Goal: Task Accomplishment & Management: Use online tool/utility

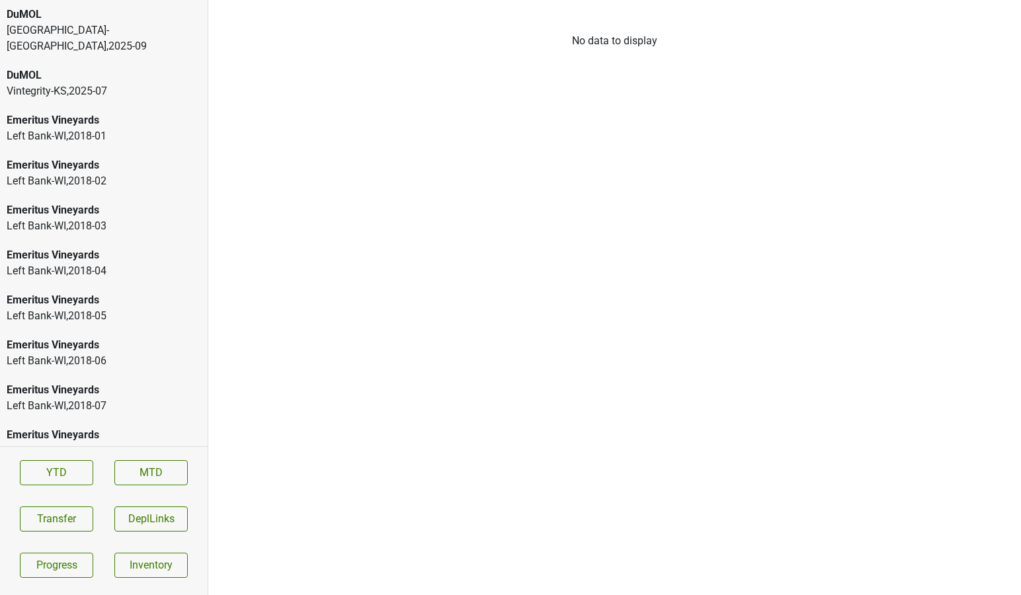
click at [48, 19] on div "DuMOL" at bounding box center [104, 15] width 194 height 16
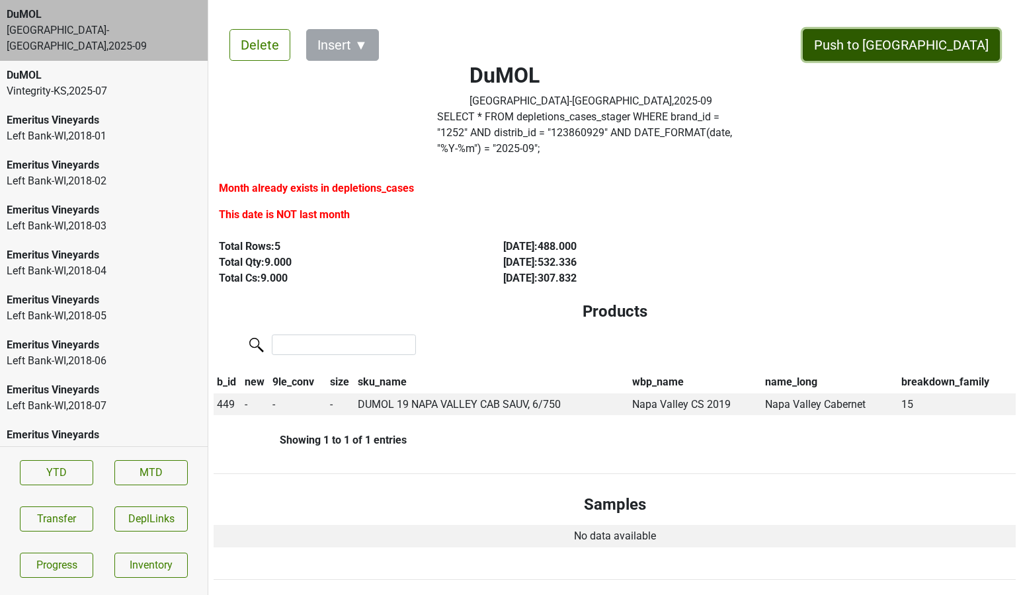
drag, startPoint x: 949, startPoint y: 50, endPoint x: 481, endPoint y: 579, distance: 706.7
click at [941, 46] on button "Push to DC" at bounding box center [901, 45] width 197 height 32
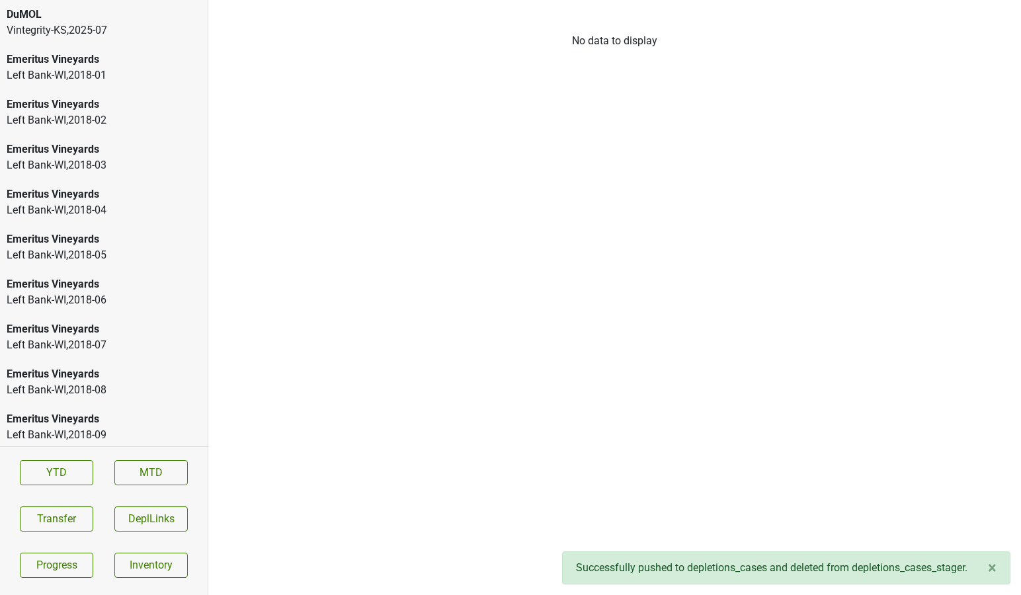
click at [104, 31] on div "Vintegrity-KS , 2025 - 07" at bounding box center [104, 30] width 194 height 16
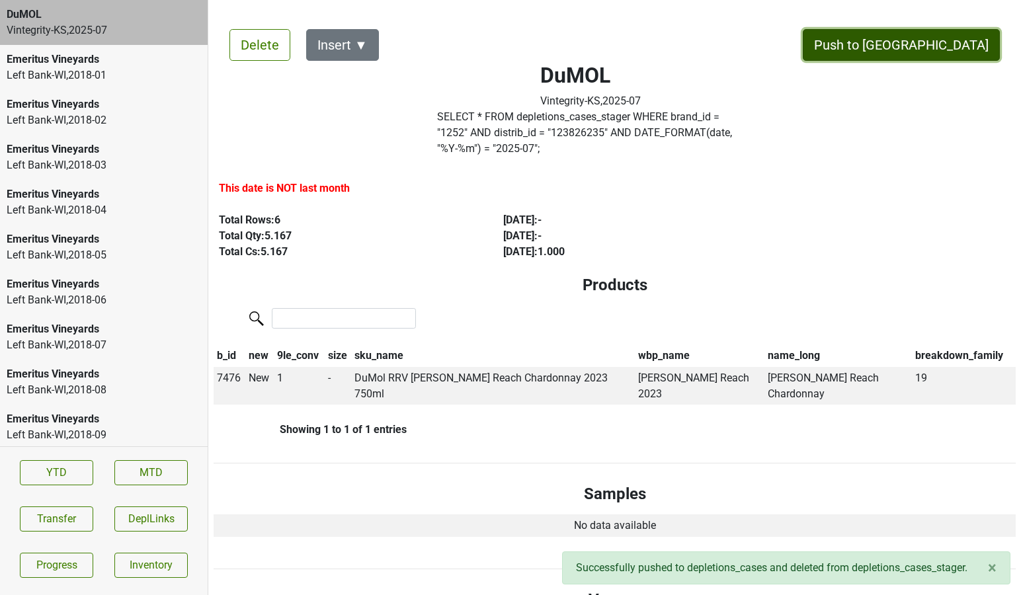
click at [938, 51] on button "Push to DC" at bounding box center [901, 45] width 197 height 32
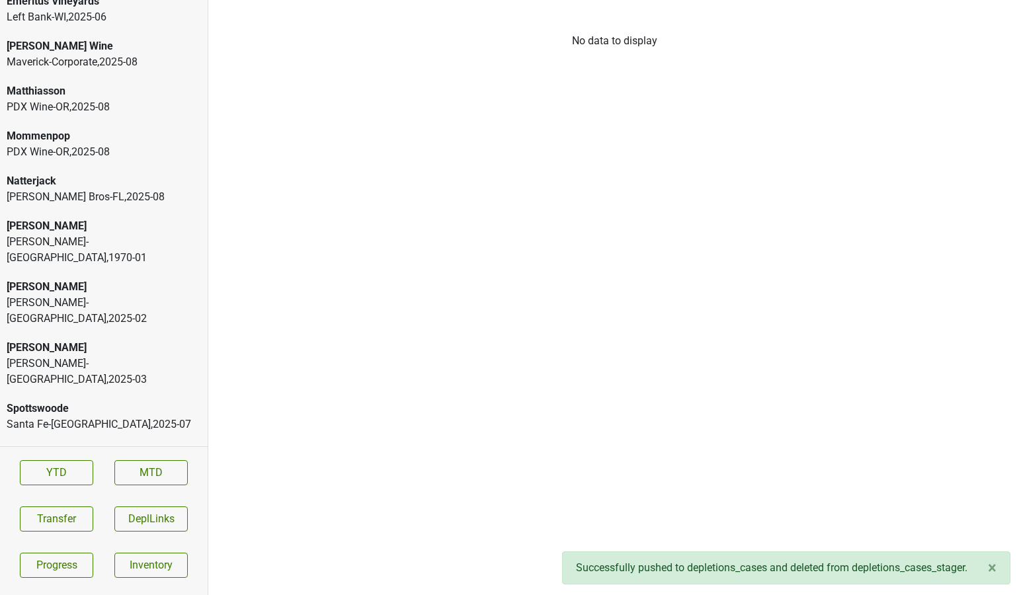
scroll to position [2341, 0]
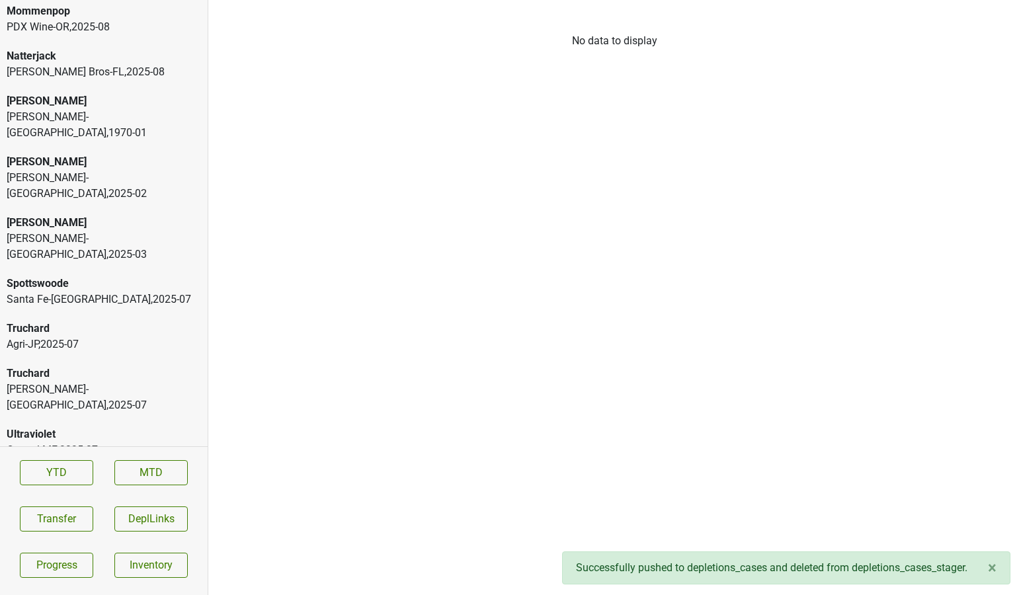
click at [63, 336] on div "Agri-JP , 2025 - 07" at bounding box center [104, 344] width 194 height 16
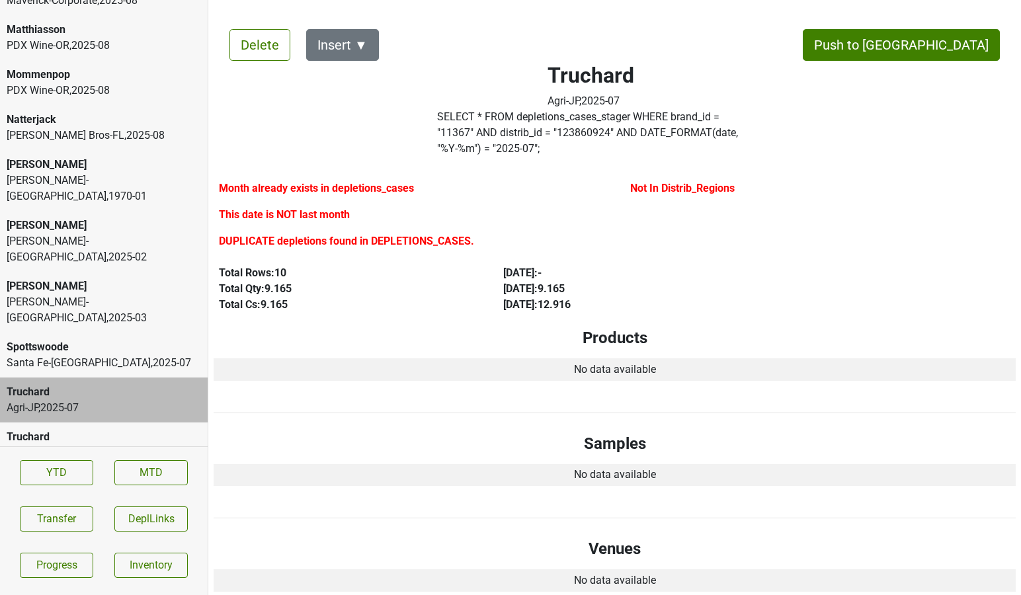
scroll to position [2273, 0]
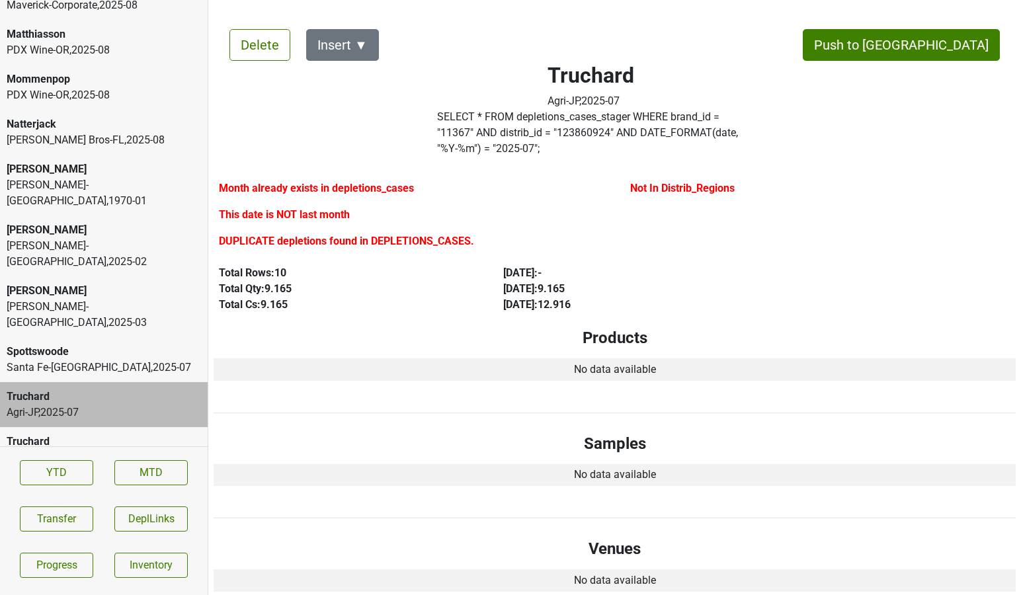
click at [86, 146] on div "Johnson Bros-FL , 2025 - 08" at bounding box center [104, 140] width 194 height 16
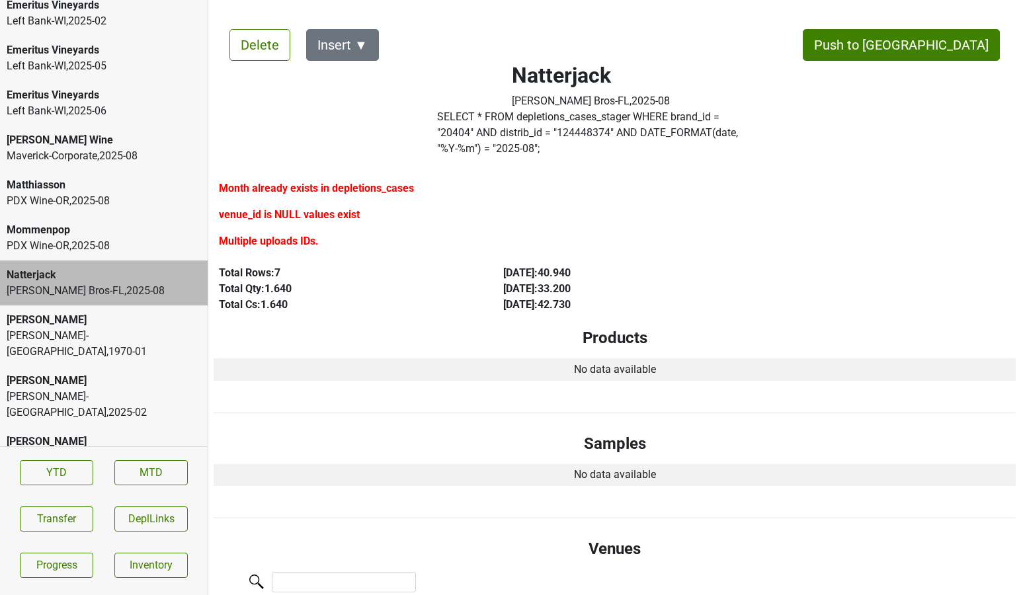
scroll to position [2106, 0]
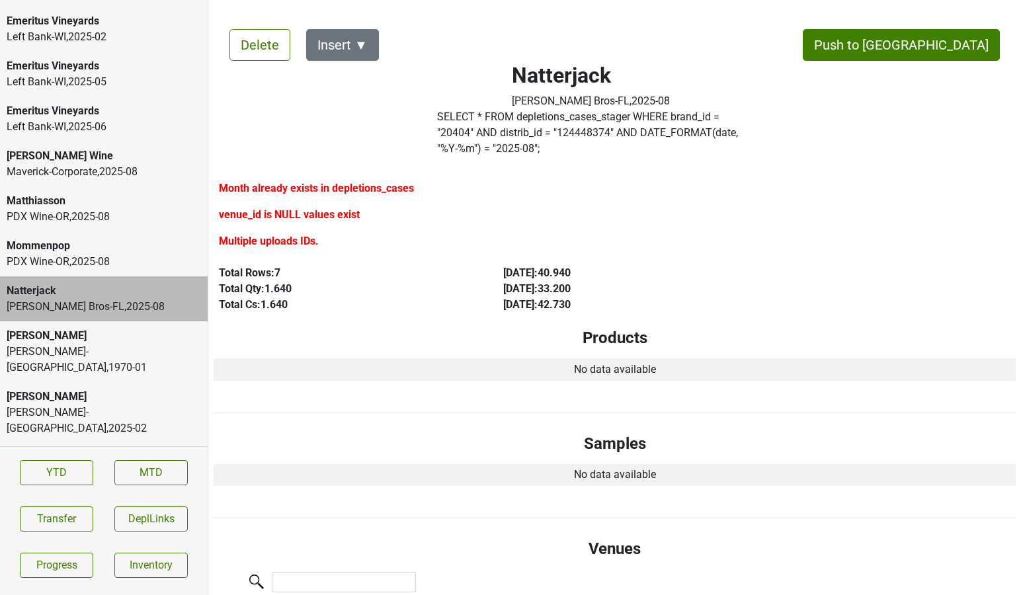
click at [110, 160] on div "[PERSON_NAME] Wine" at bounding box center [104, 156] width 194 height 16
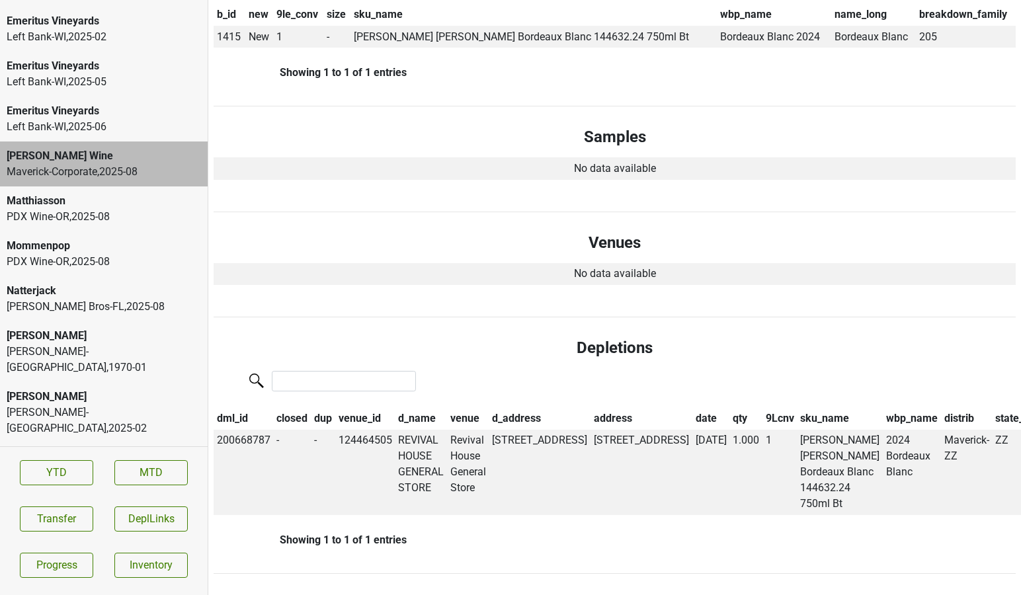
scroll to position [2341, 0]
